Goal: Communication & Community: Ask a question

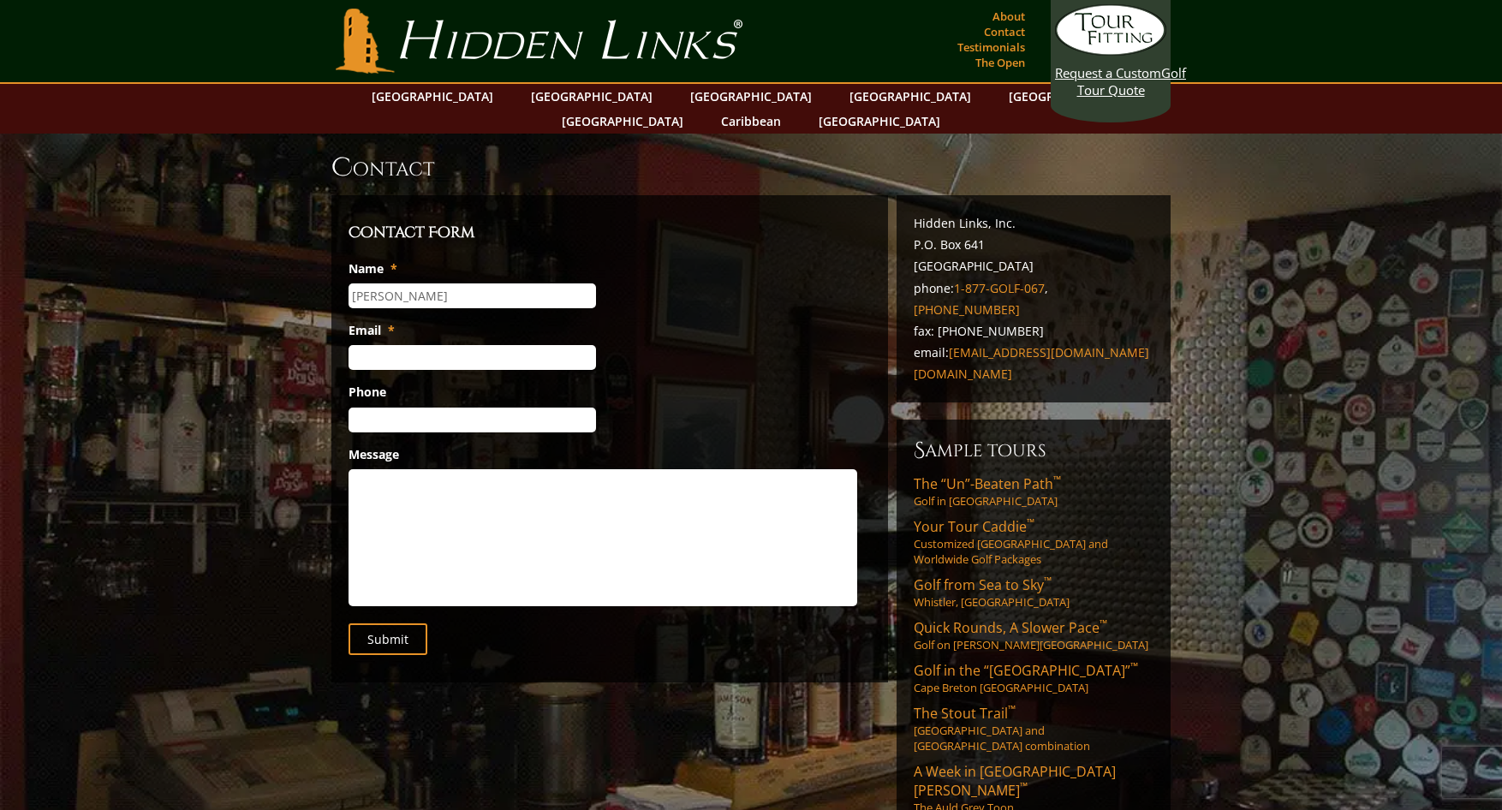
type input "[PERSON_NAME]"
type input "[EMAIL_ADDRESS][DOMAIN_NAME]"
type input "[PHONE_NUMBER]"
click at [381, 469] on textarea "Message" at bounding box center [603, 537] width 509 height 137
paste textarea "Hi. I decided on staying at least another wee in [GEOGRAPHIC_DATA] and have 3 o…"
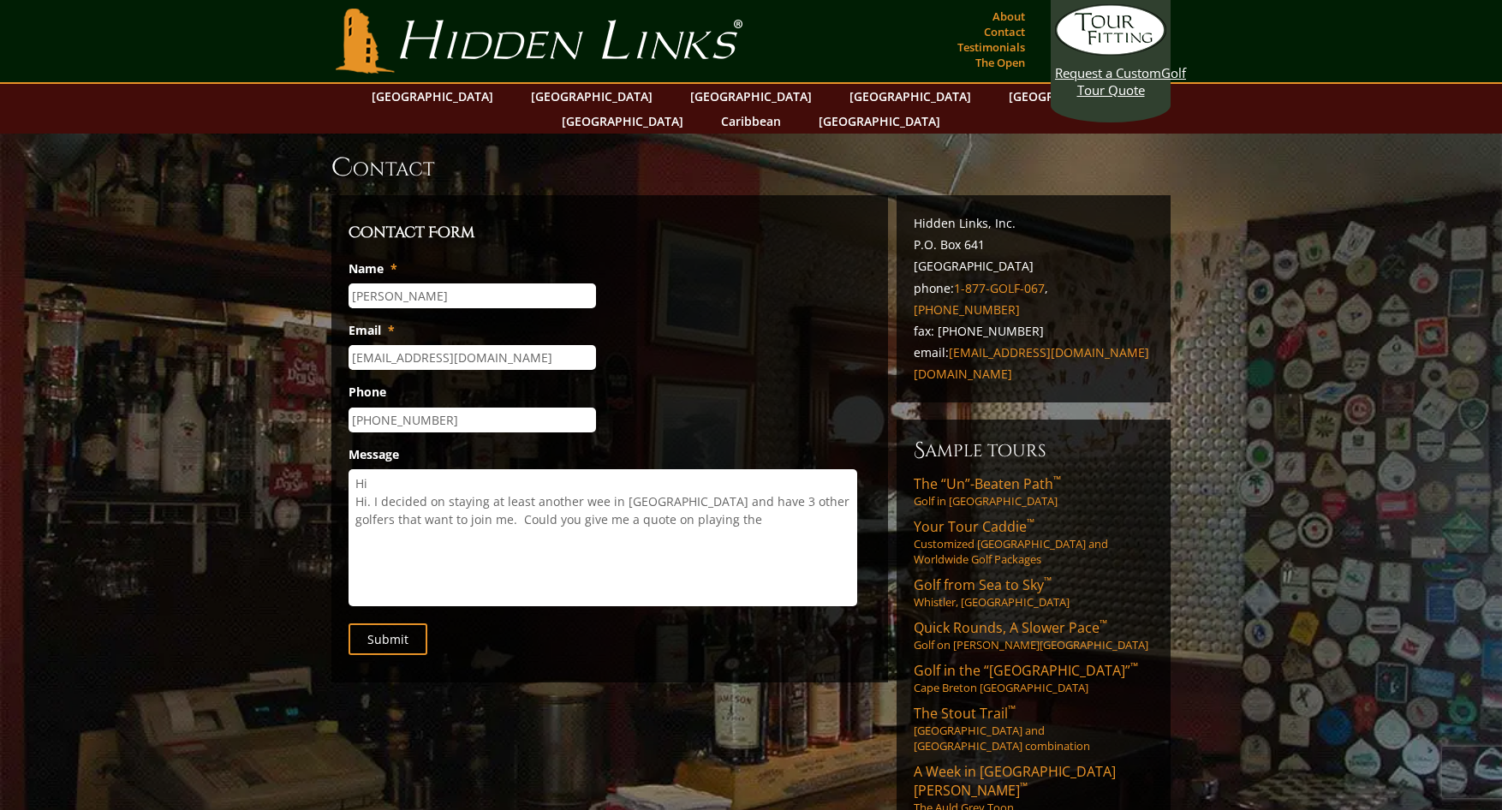
click at [369, 476] on textarea "Hi Hi. I decided on staying at least another wee in [GEOGRAPHIC_DATA] and have …" at bounding box center [603, 537] width 509 height 137
click at [423, 496] on textarea "Hi I've already booked a trip 5/23-30 2-026 with you folks and I decided on sta…" at bounding box center [603, 537] width 509 height 137
click at [528, 515] on textarea "Hi I've already booked a trip 5/23-30 2-026 with you folks and I decided on sta…" at bounding box center [603, 537] width 509 height 137
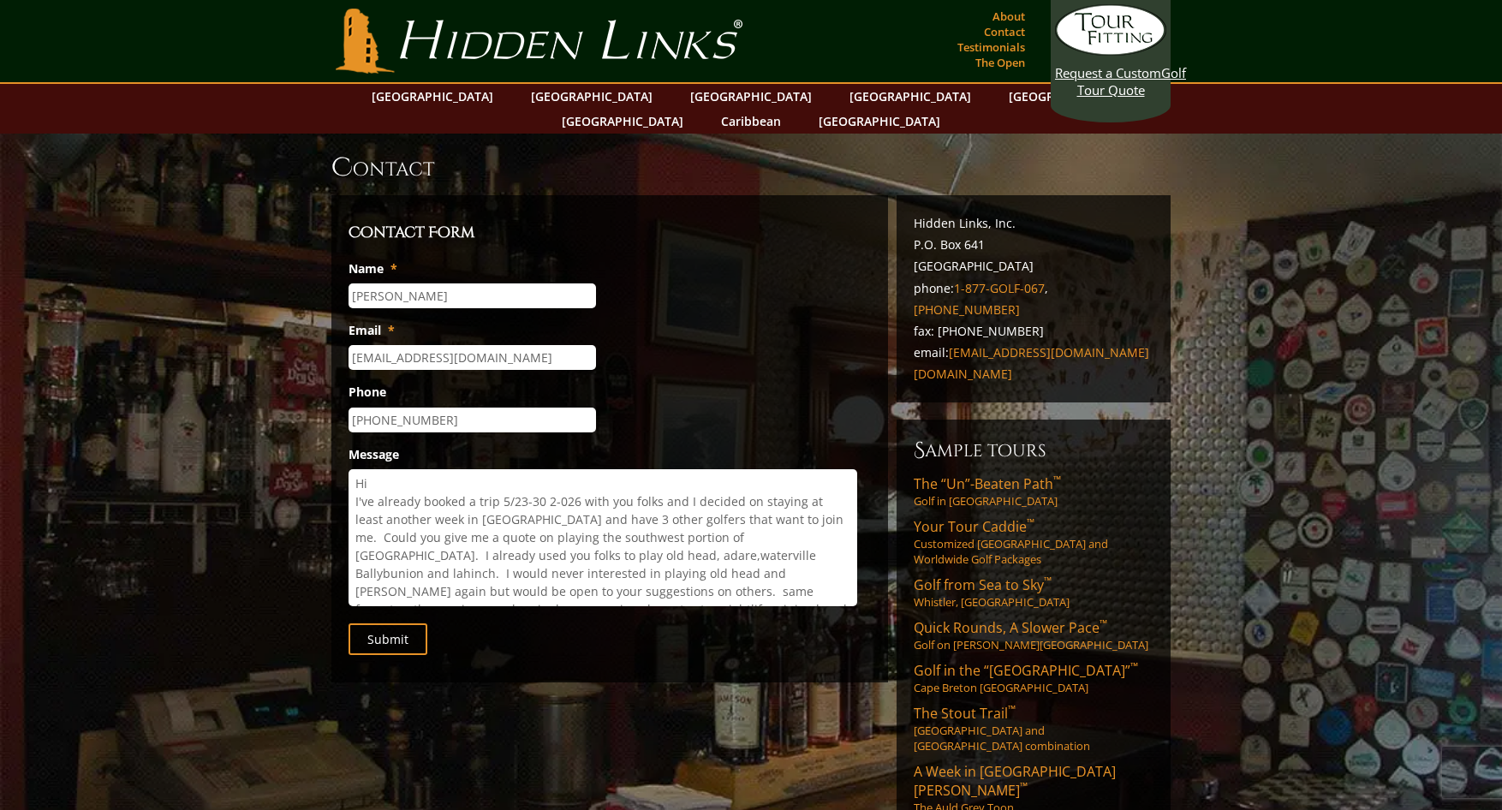
scroll to position [11, 0]
click at [492, 485] on textarea "Hi I've already booked a trip 5/23-30 2-026 with you folks and I decided on sta…" at bounding box center [603, 537] width 509 height 137
click at [555, 469] on textarea "Hi I've already booked a trip 5/23-30 2-026 with you folks and I decided on sta…" at bounding box center [603, 537] width 509 height 137
click at [525, 483] on textarea "Hi I've already booked a trip 5/23-30 2026 with you folks and I decided on stay…" at bounding box center [603, 537] width 509 height 137
click at [408, 518] on textarea "Hi I've already booked a trip 5/23-30 2026 with you folks and I decided on stay…" at bounding box center [603, 537] width 509 height 137
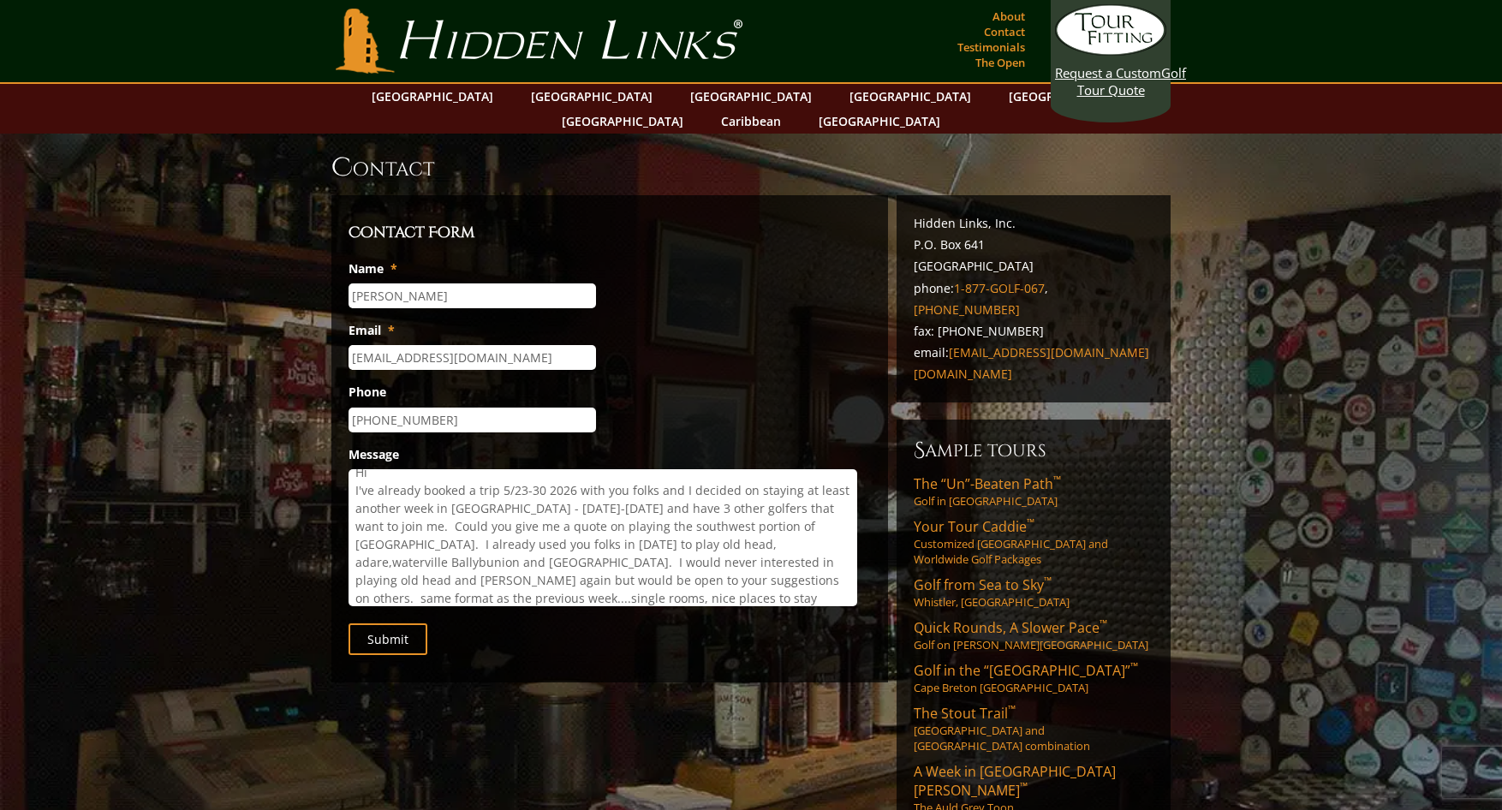
click at [743, 567] on textarea "Hi I've already booked a trip 5/23-30 2026 with you folks and I decided on stay…" at bounding box center [603, 537] width 509 height 137
click at [386, 535] on textarea "Hi I've already booked a trip 5/23-30 2026 with you folks and I decided on stay…" at bounding box center [603, 537] width 509 height 137
click at [429, 556] on textarea "Hi I've already booked a trip 5/23-30 2026 with you folks and I decided on stay…" at bounding box center [603, 537] width 509 height 137
click at [419, 553] on textarea "Hi I've already booked a trip 5/23-30 2026 with you folks and I decided on stay…" at bounding box center [603, 537] width 509 height 137
click at [425, 551] on textarea "Hi I've already booked a trip 5/23-30 2026 with you folks and I decided on stay…" at bounding box center [603, 537] width 509 height 137
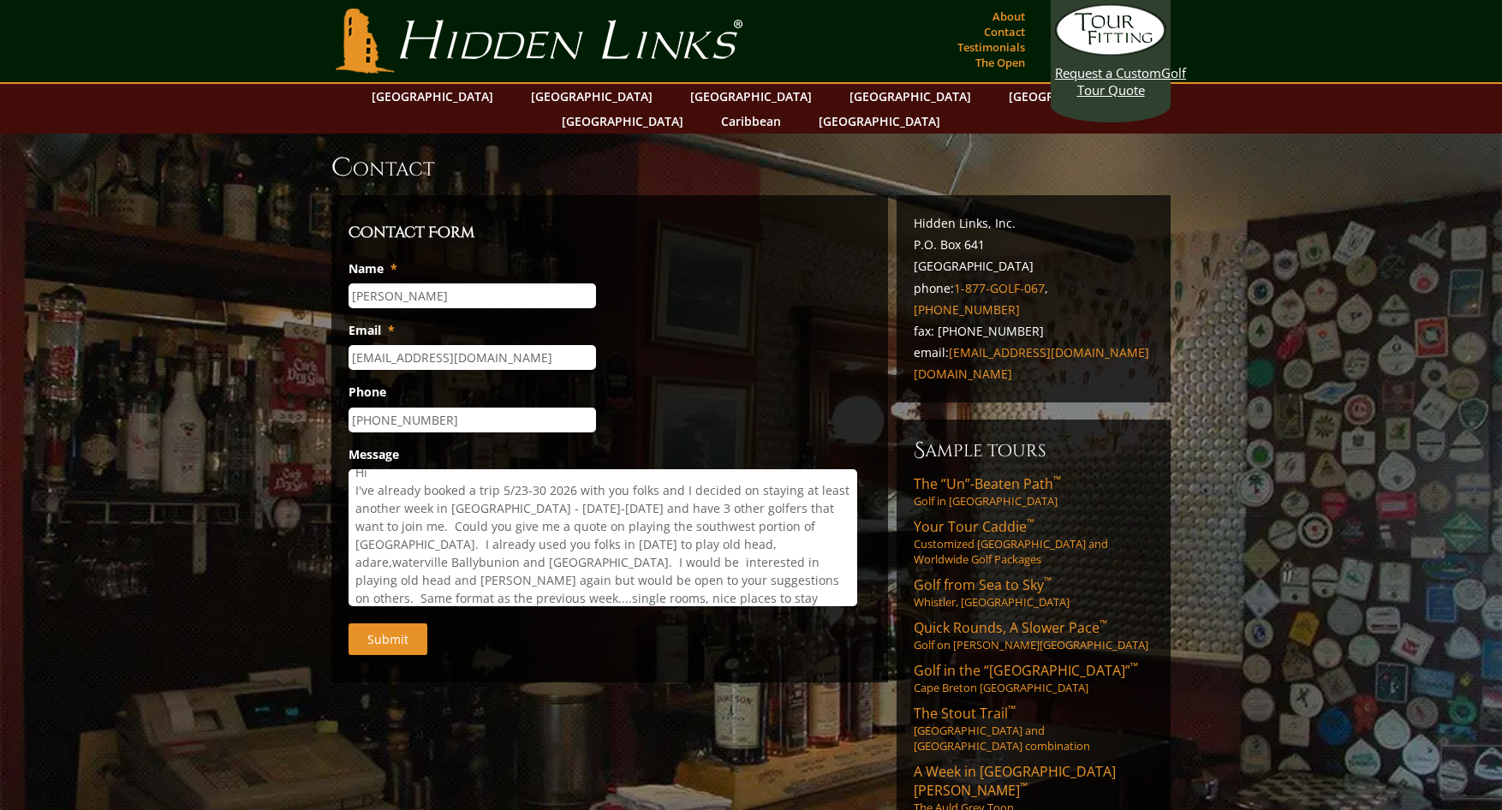
type textarea "Hi I've already booked a trip 5/23-30 2026 with you folks and I decided on stay…"
click at [408, 624] on input "Submit" at bounding box center [388, 640] width 79 height 32
